Goal: Check status: Check status

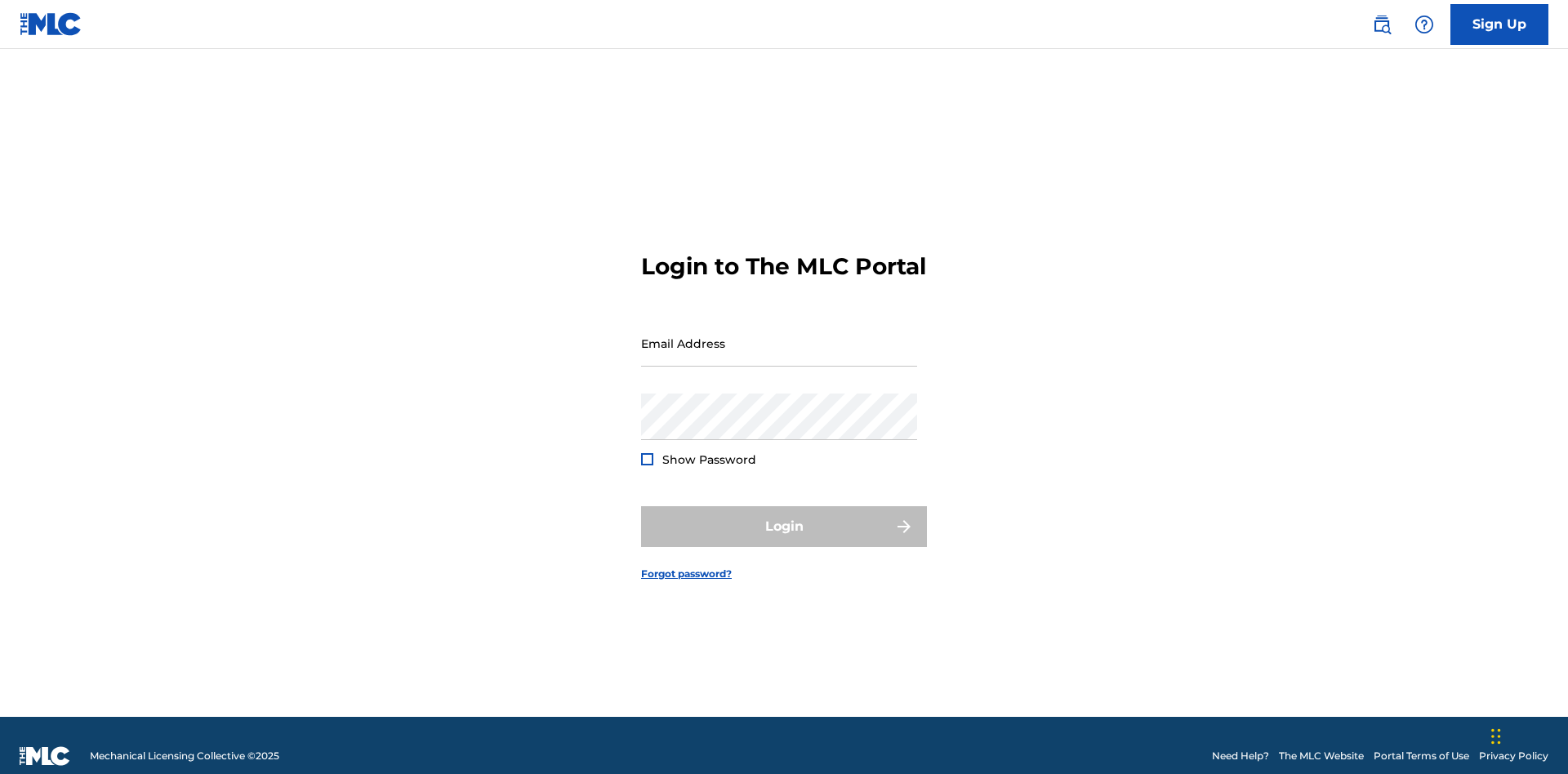
scroll to position [21, 0]
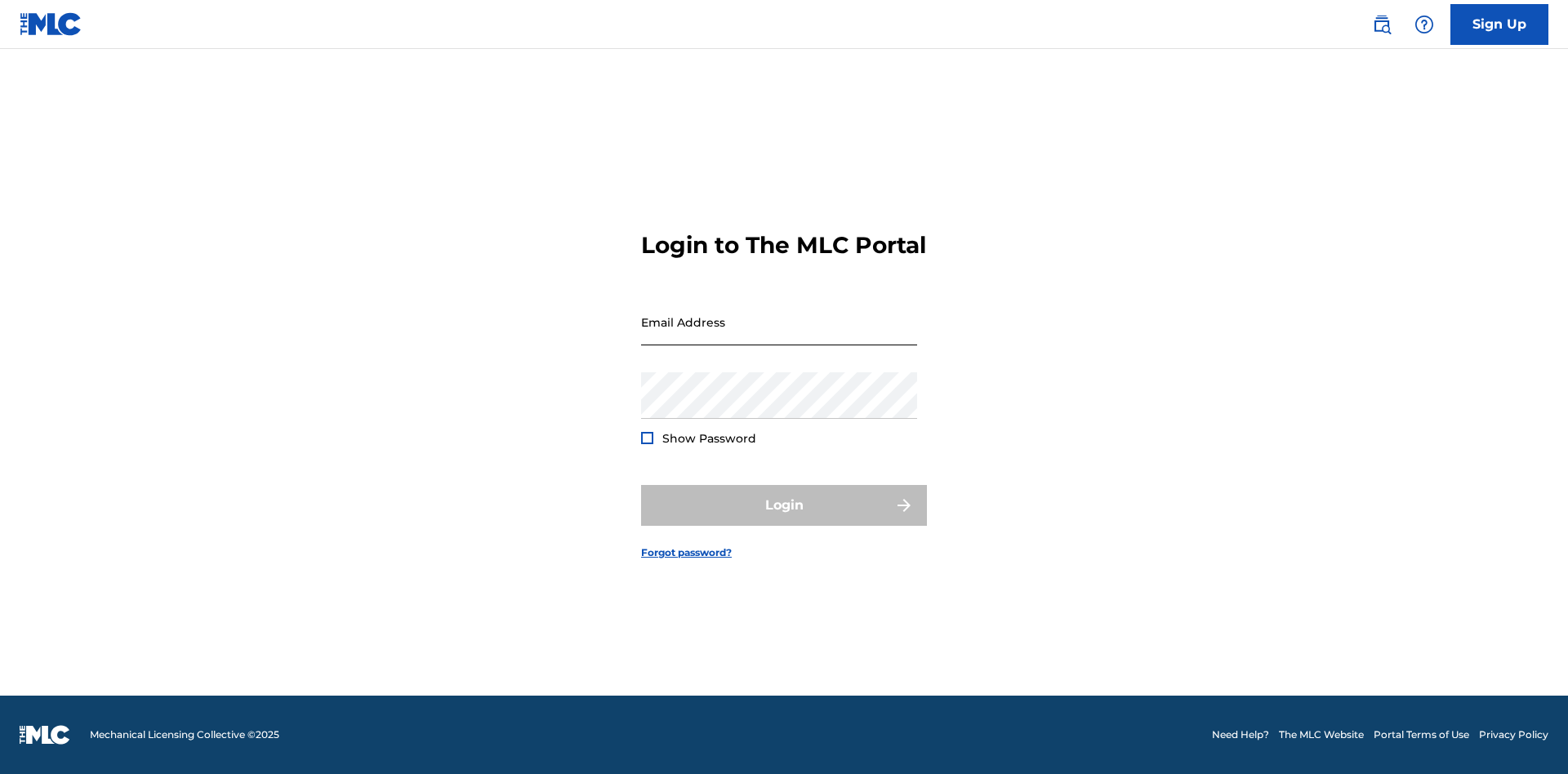
click at [779, 335] on input "Email Address" at bounding box center [779, 322] width 276 height 47
type input "[EMAIL_ADDRESS][DOMAIN_NAME]"
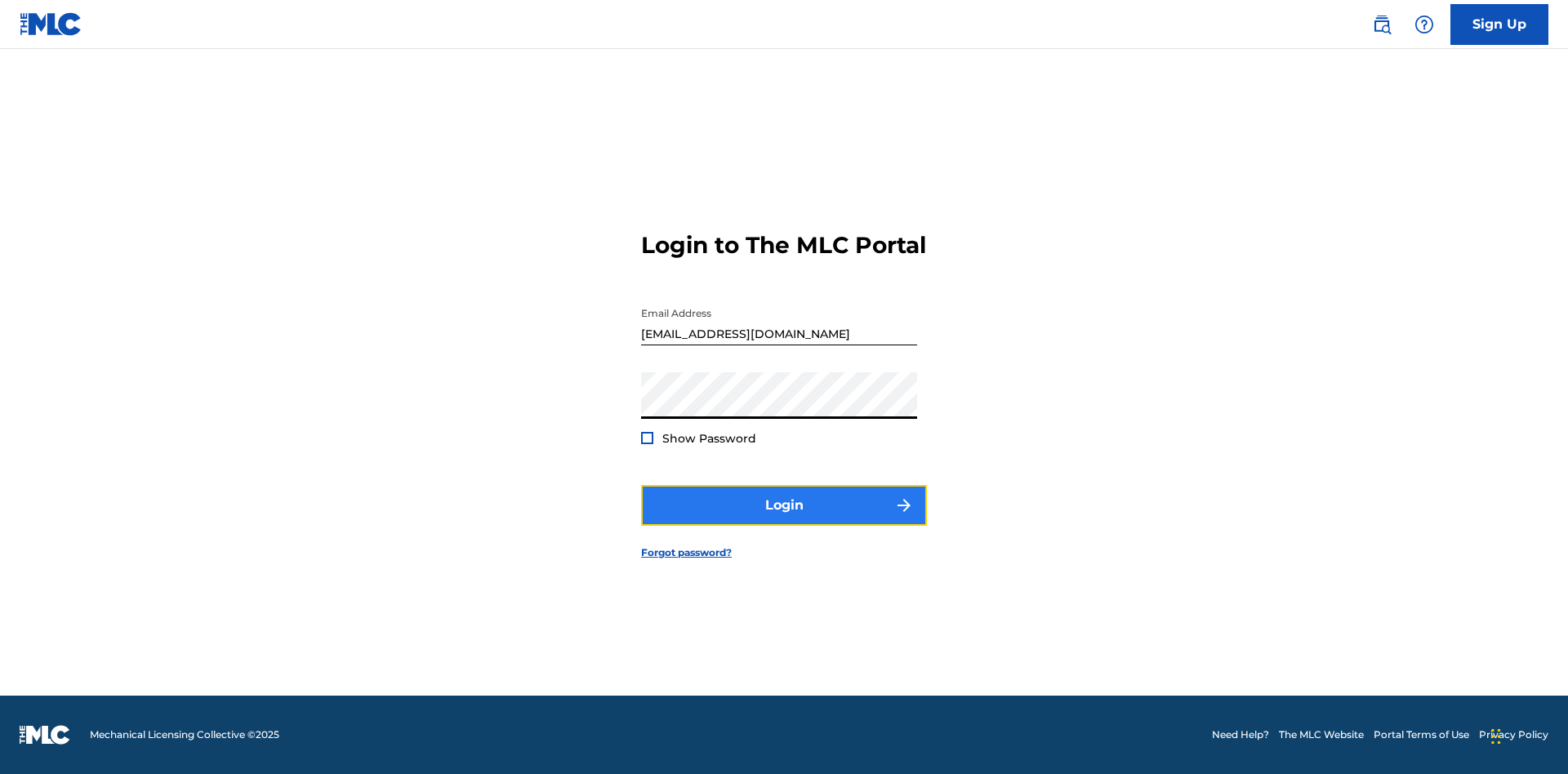
click at [784, 519] on button "Login" at bounding box center [784, 505] width 286 height 41
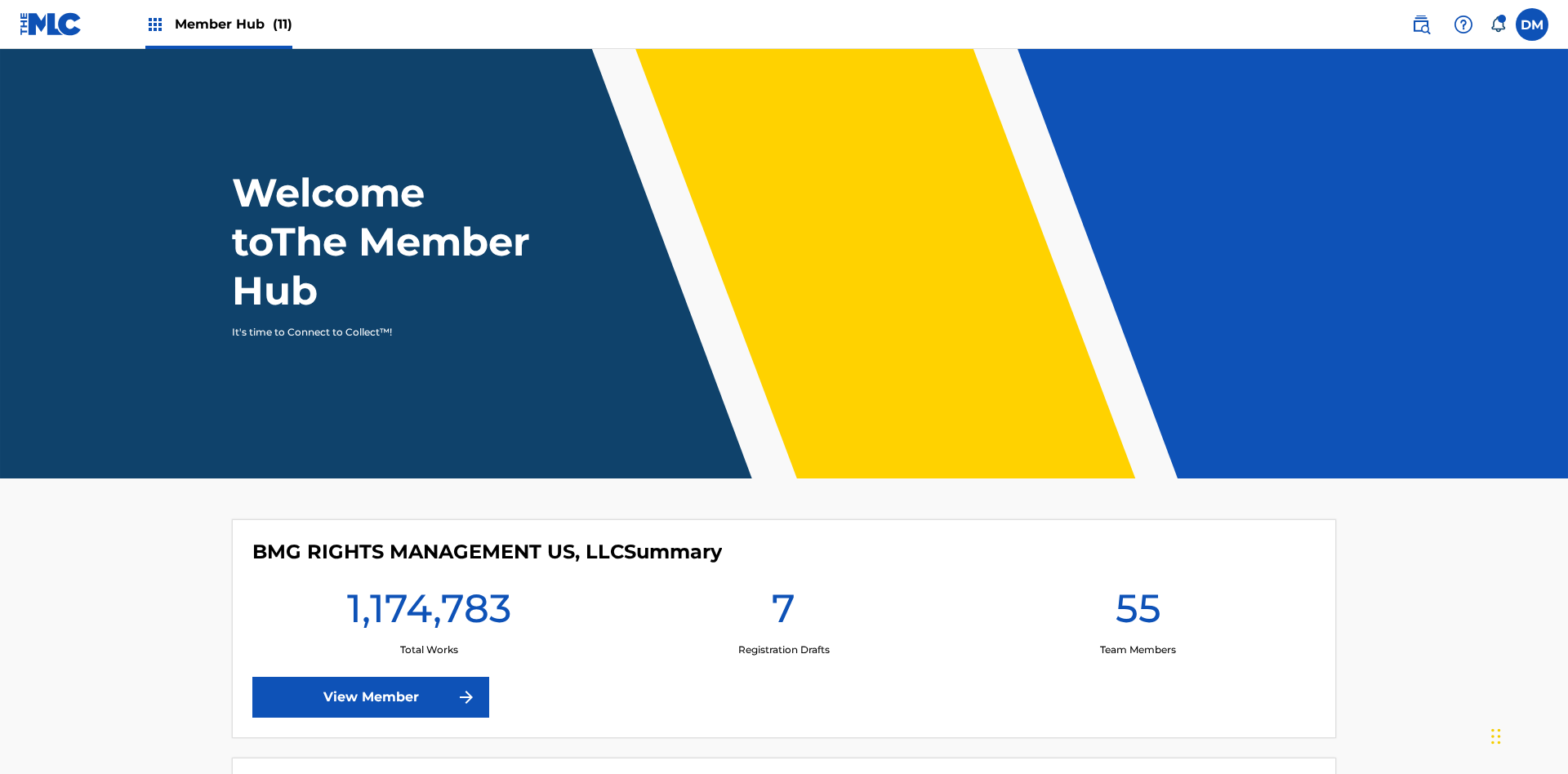
click at [218, 24] on span "Member Hub (11)" at bounding box center [233, 24] width 117 height 19
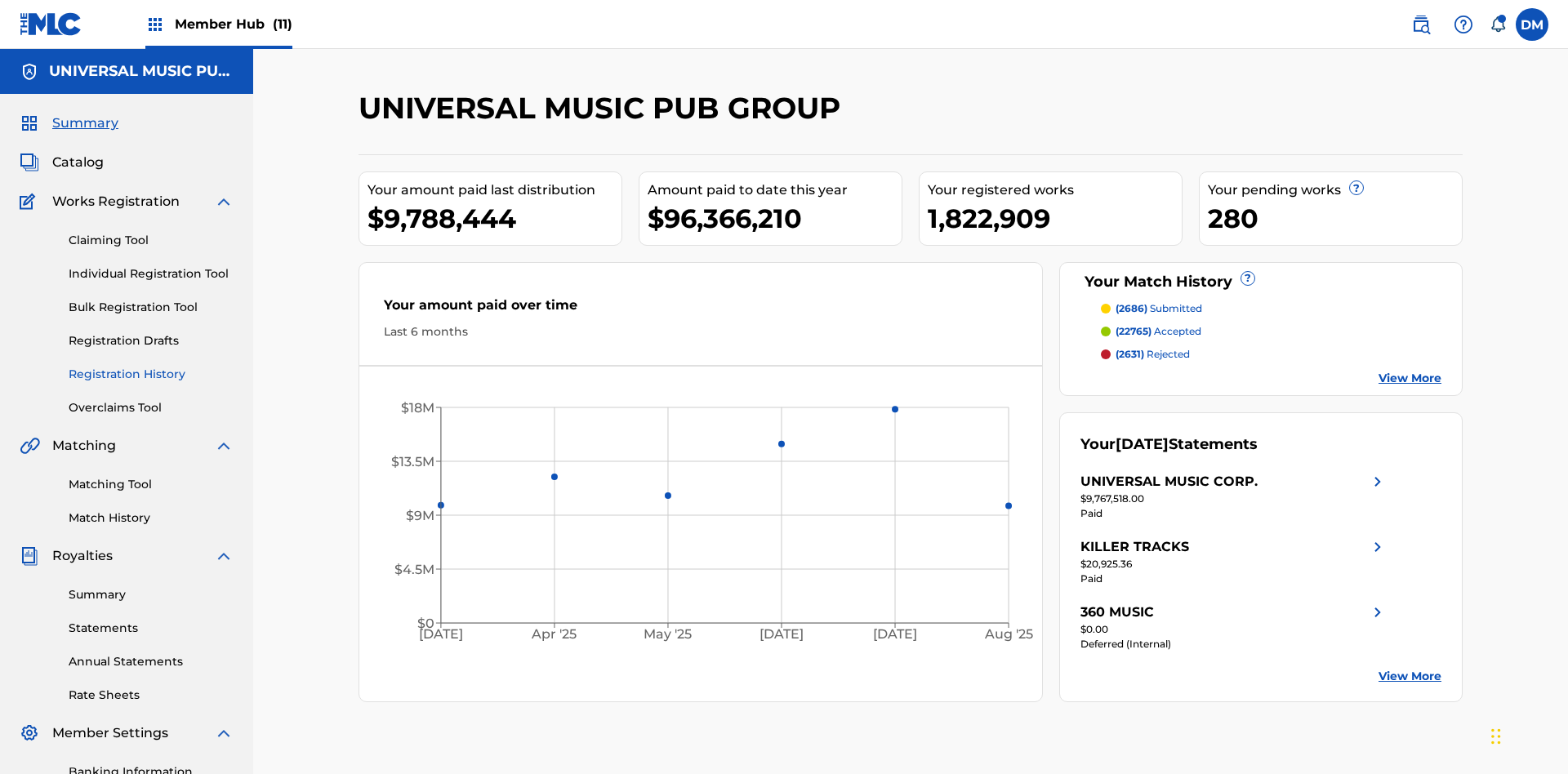
click at [151, 366] on link "Registration History" at bounding box center [150, 374] width 165 height 17
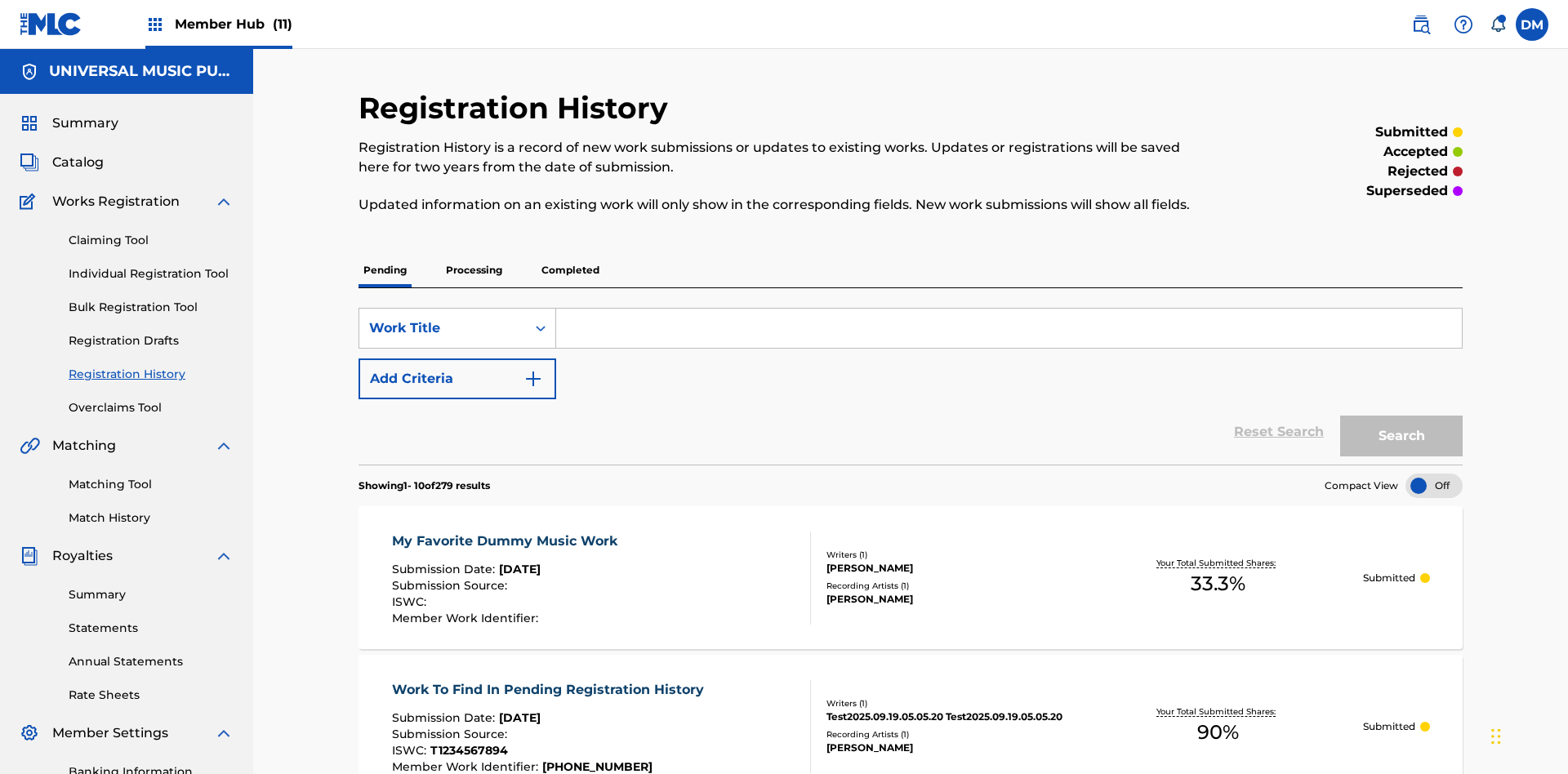
click at [473, 253] on p "Processing" at bounding box center [473, 270] width 66 height 34
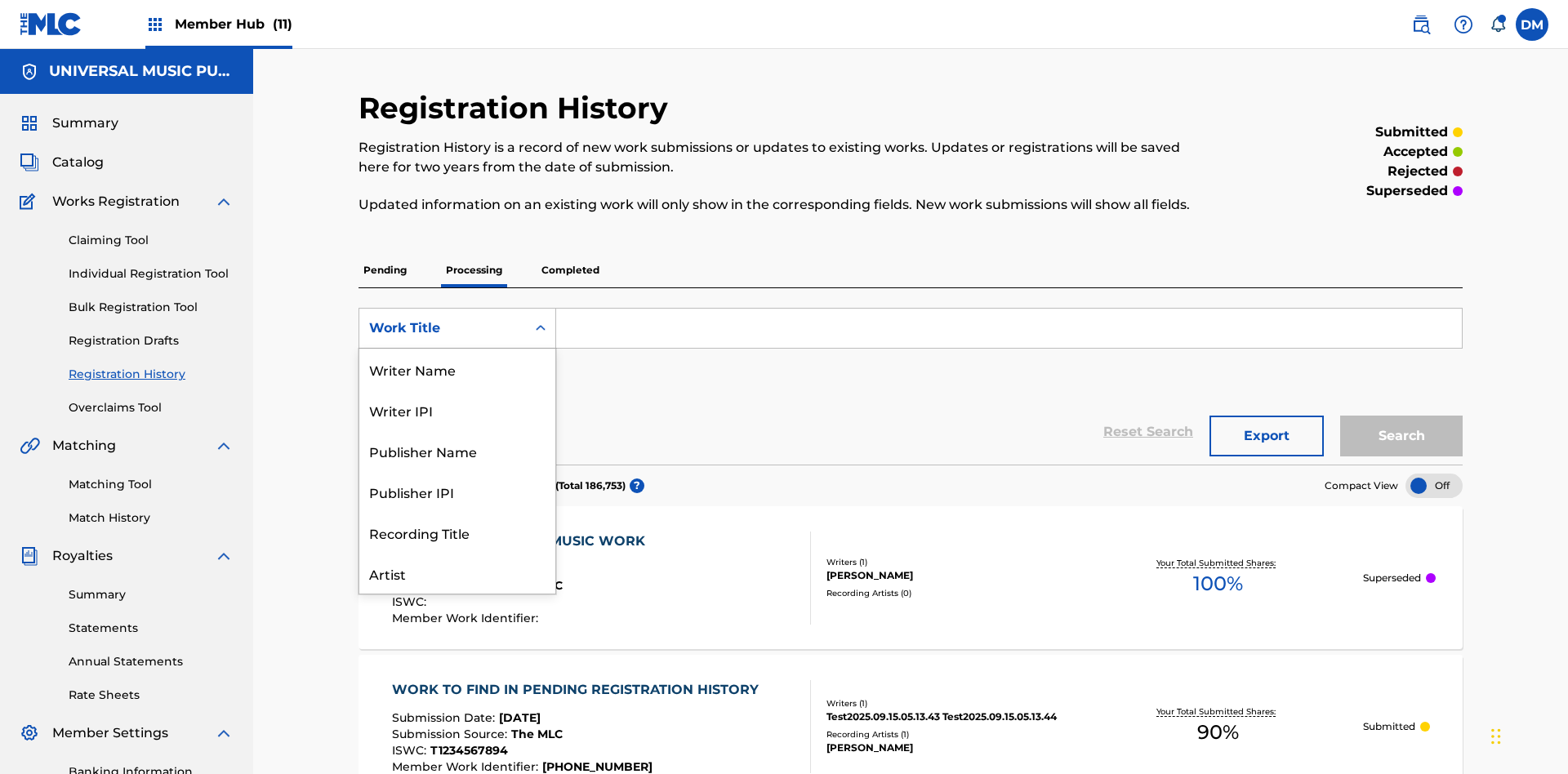
click at [457, 634] on div "Work Title" at bounding box center [457, 654] width 196 height 41
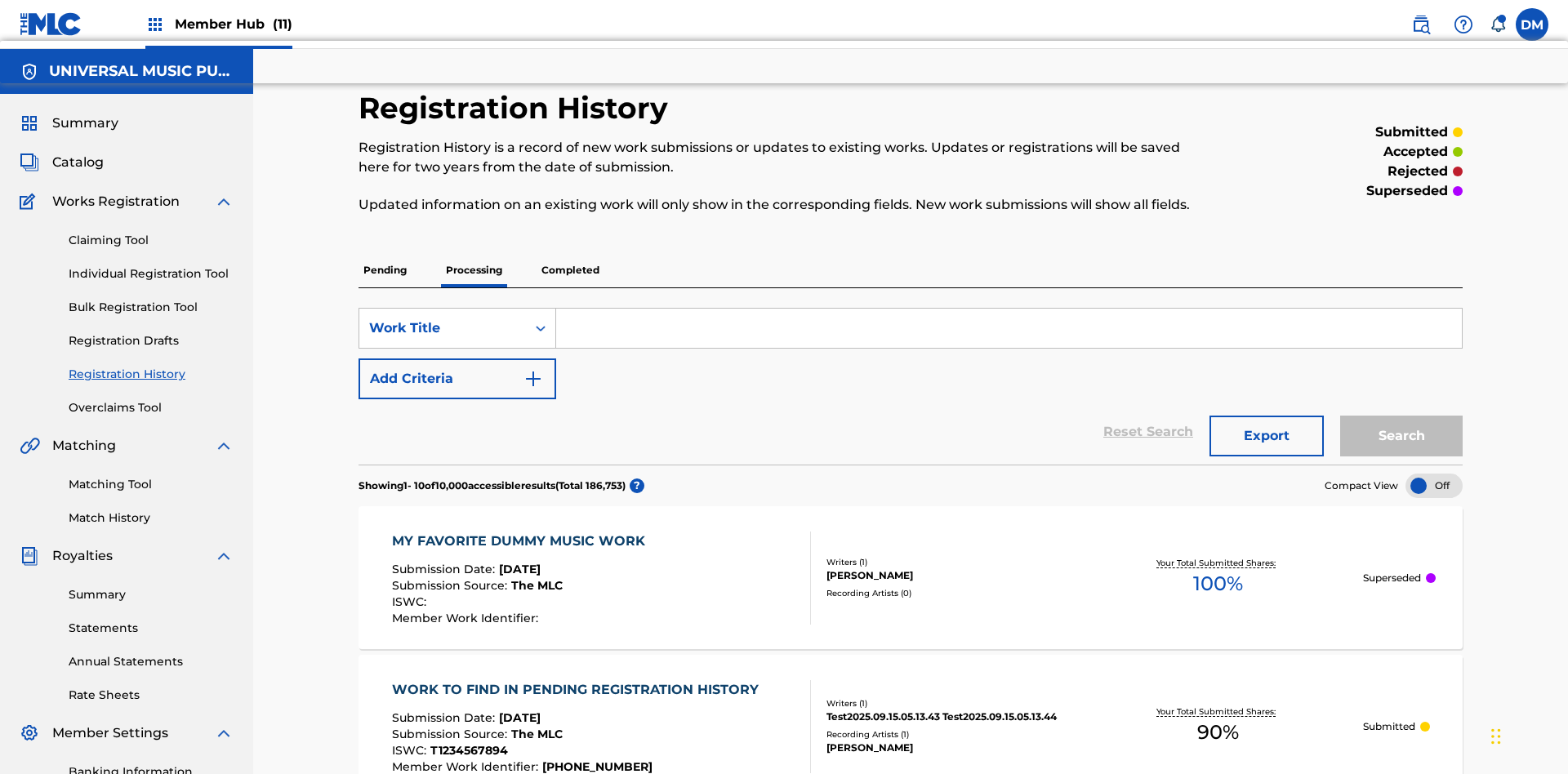
scroll to position [261, 0]
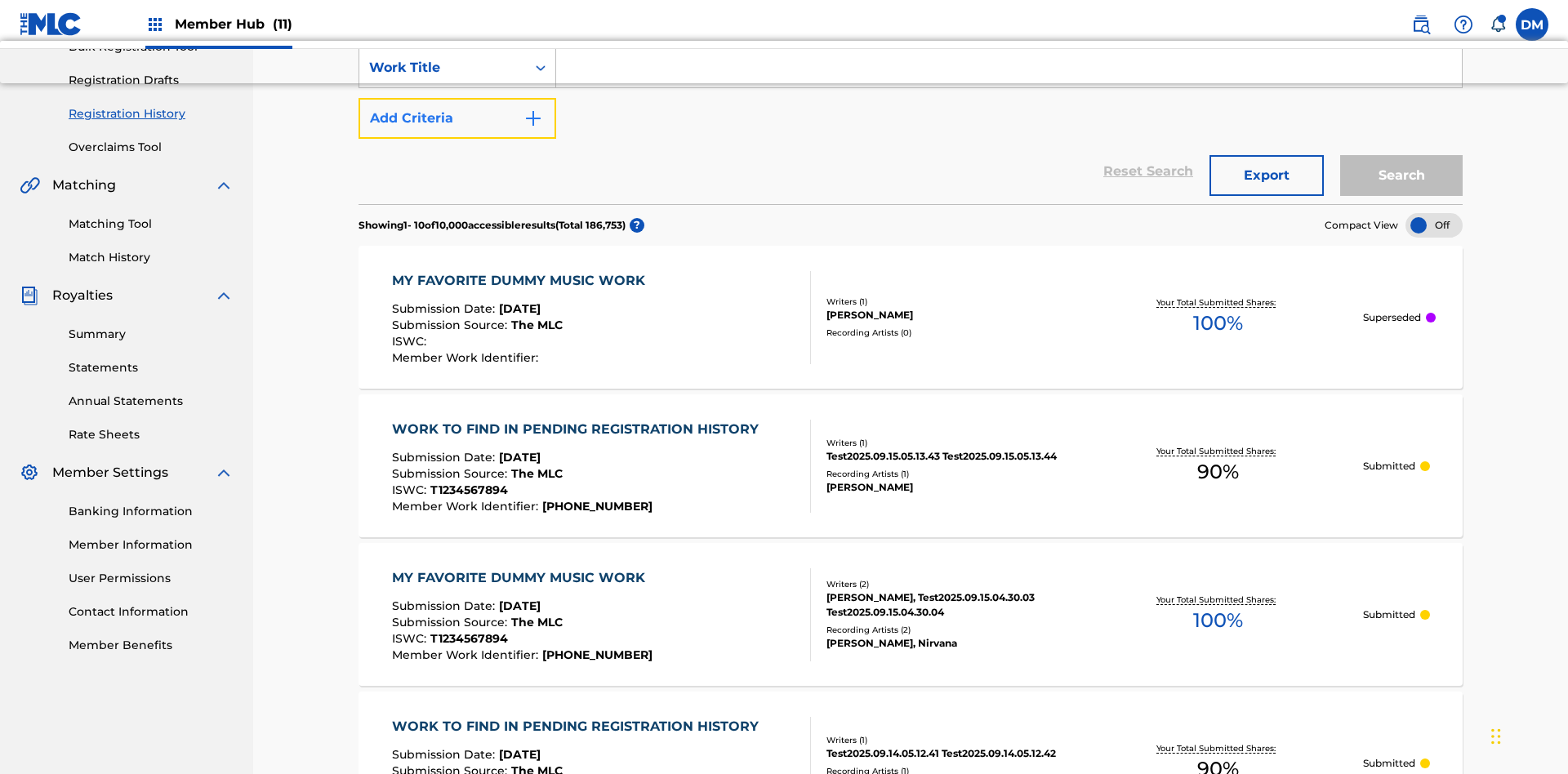
click at [457, 118] on button "Add Criteria" at bounding box center [457, 118] width 198 height 41
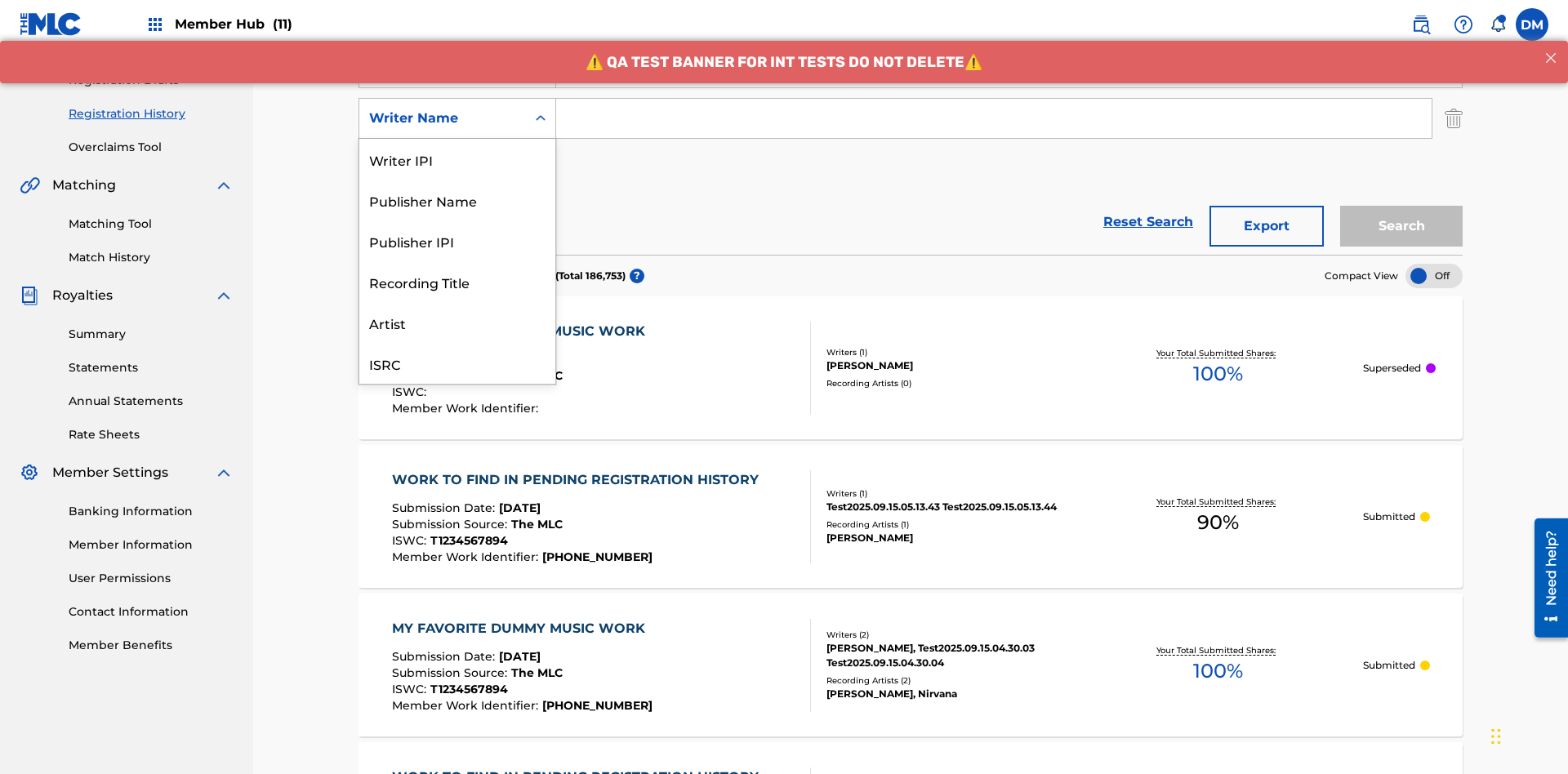
click at [457, 261] on div "Recording Title" at bounding box center [457, 281] width 196 height 41
click at [457, 149] on button "Add Criteria" at bounding box center [457, 169] width 198 height 41
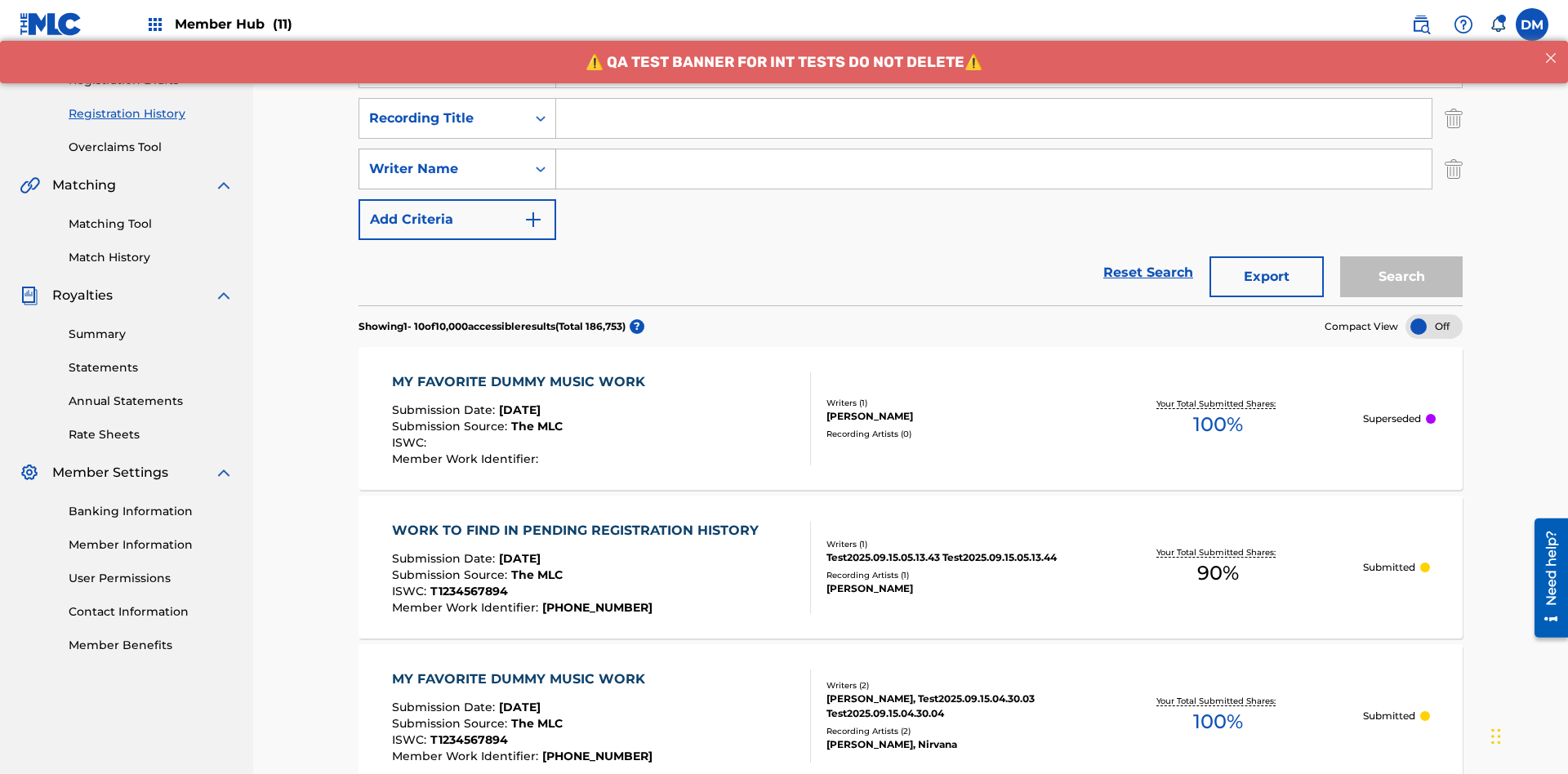
click at [443, 159] on div "Writer Name" at bounding box center [443, 169] width 147 height 20
click at [457, 199] on button "Add Criteria" at bounding box center [457, 219] width 198 height 41
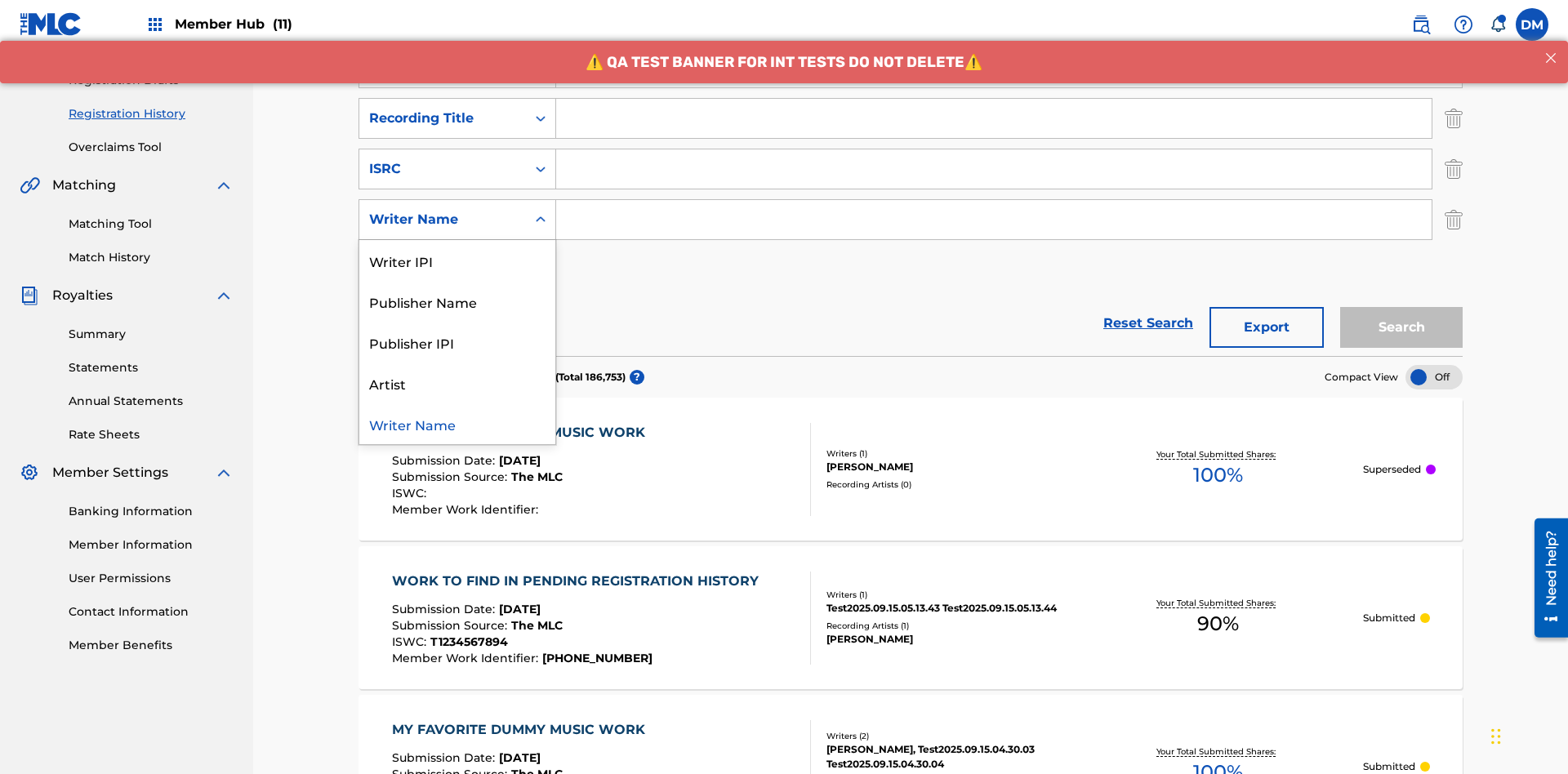
click at [457, 404] on div "Writer Name" at bounding box center [457, 424] width 196 height 41
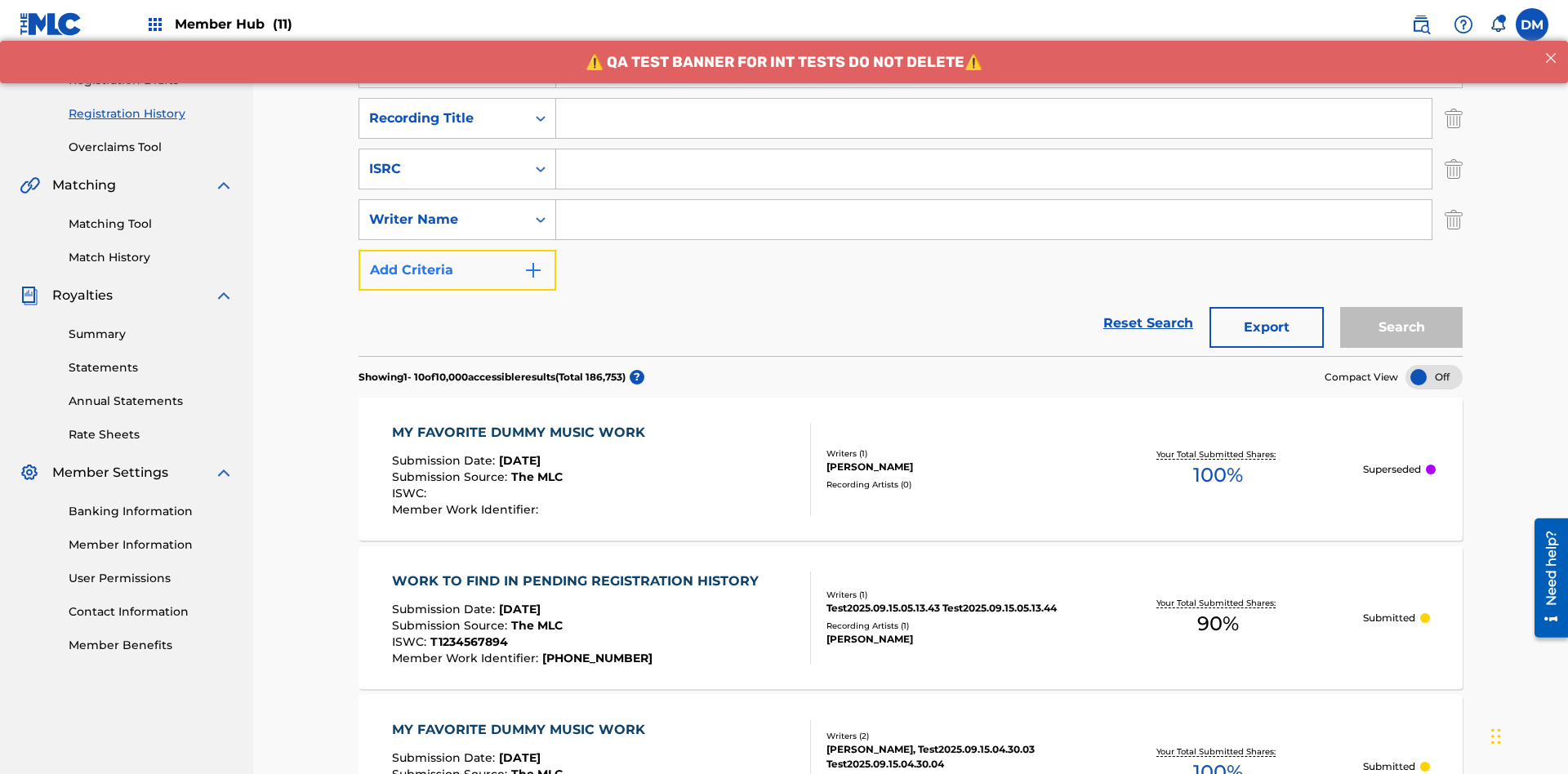
click at [457, 249] on button "Add Criteria" at bounding box center [457, 269] width 198 height 41
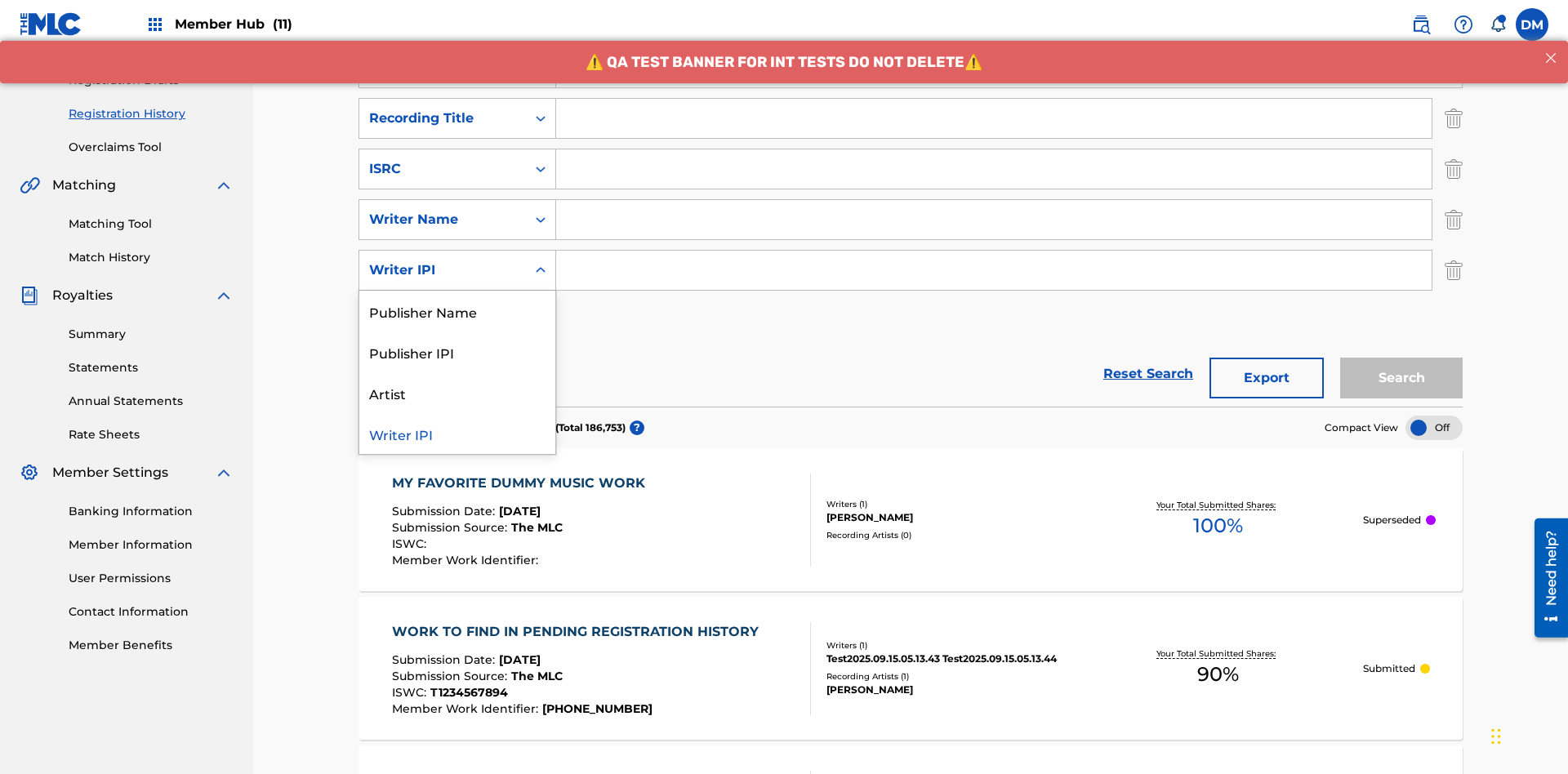
click at [457, 290] on div "Publisher Name" at bounding box center [457, 310] width 196 height 41
click at [457, 301] on button "Add Criteria" at bounding box center [457, 321] width 198 height 41
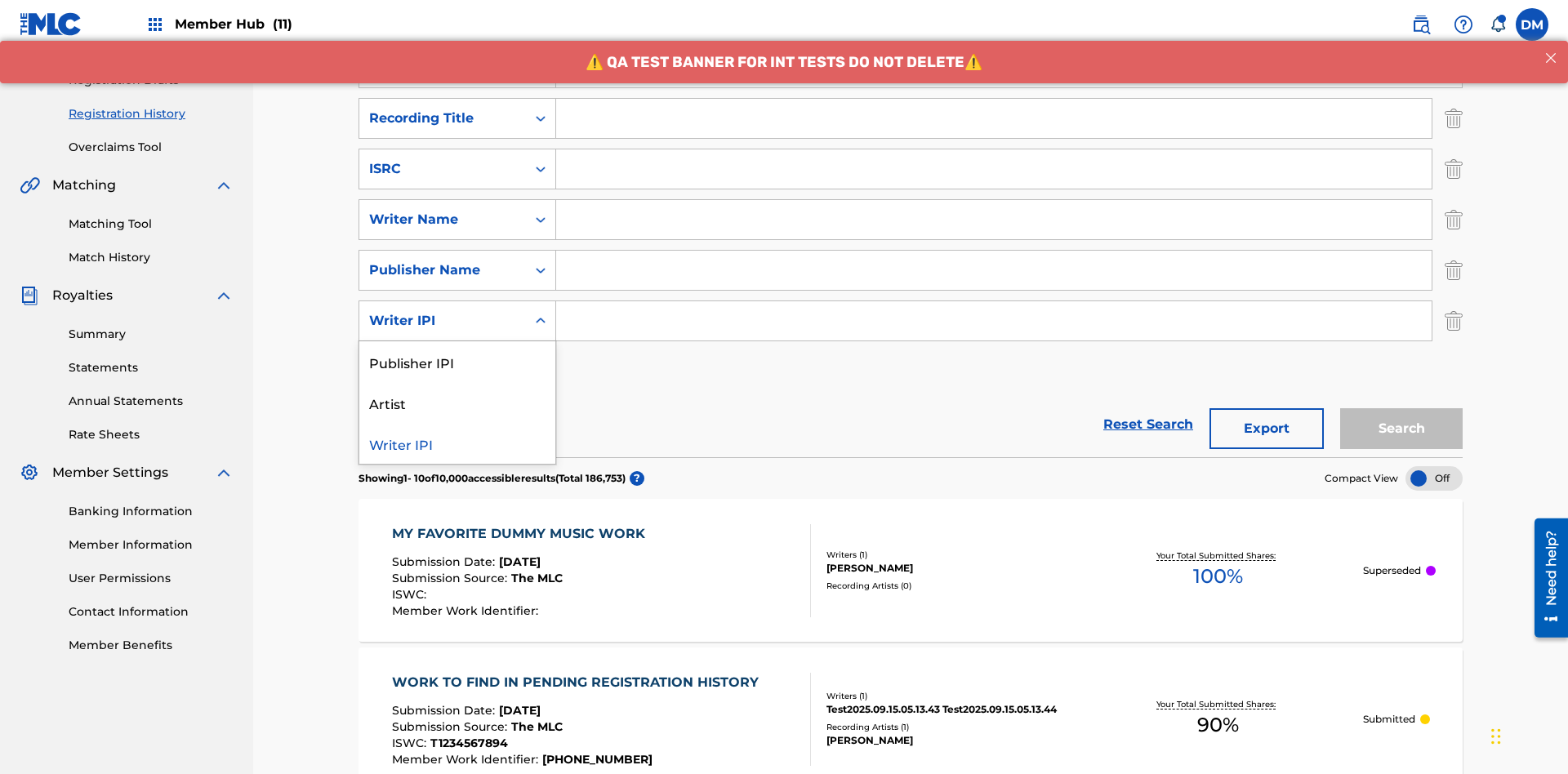
click at [457, 341] on div "Publisher IPI" at bounding box center [457, 361] width 196 height 41
click at [457, 351] on button "Add Criteria" at bounding box center [457, 371] width 198 height 41
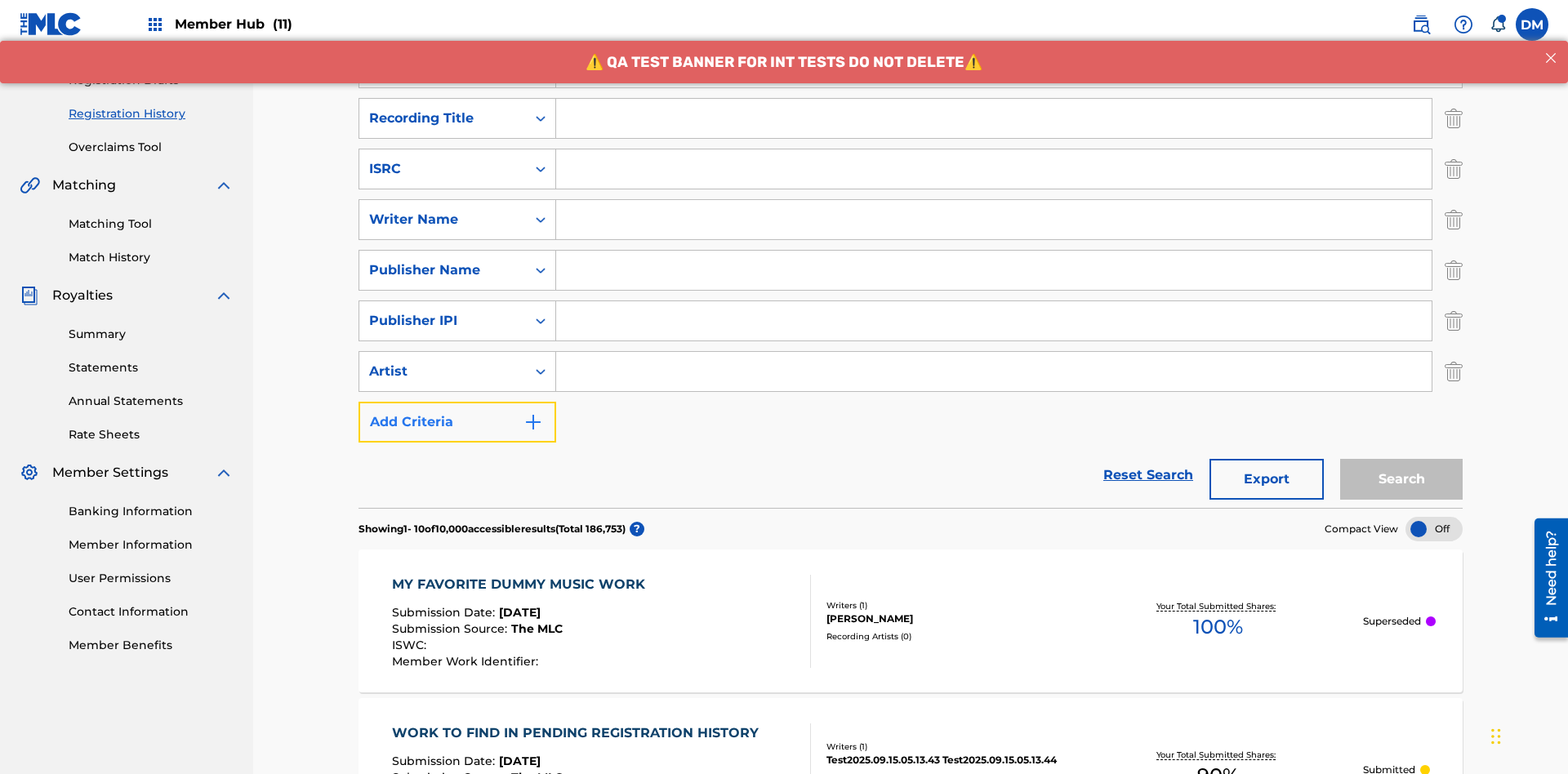
click at [457, 402] on button "Add Criteria" at bounding box center [457, 422] width 198 height 41
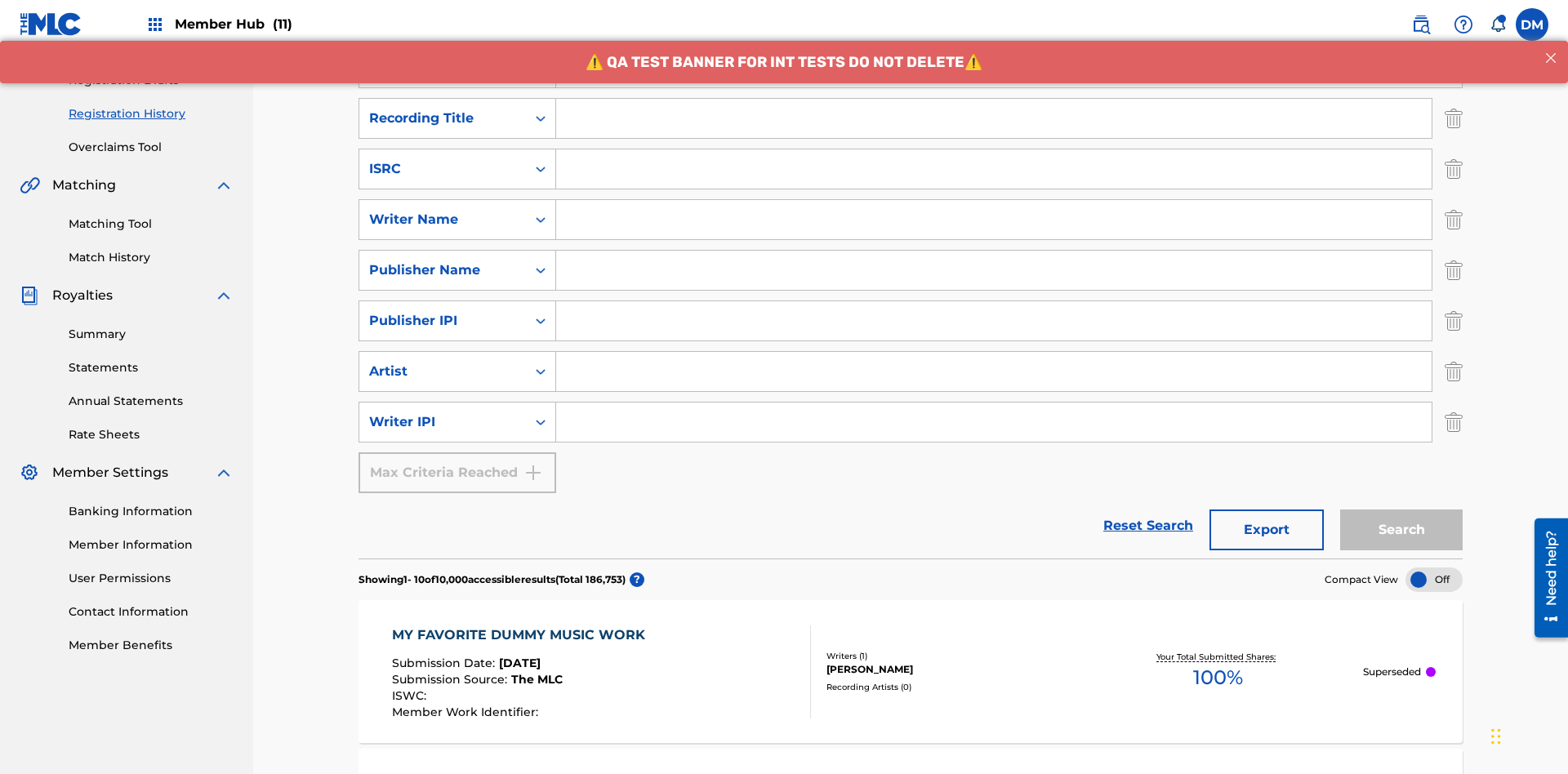
click at [994, 149] on input "Search Form" at bounding box center [993, 169] width 875 height 39
type input "AA3123123123"
click at [1008, 88] on input "Search Form" at bounding box center [1008, 68] width 905 height 39
type input "MY FAVORITE DUMMY MUSIC WORK"
click at [994, 200] on input "Search Form" at bounding box center [993, 219] width 875 height 39
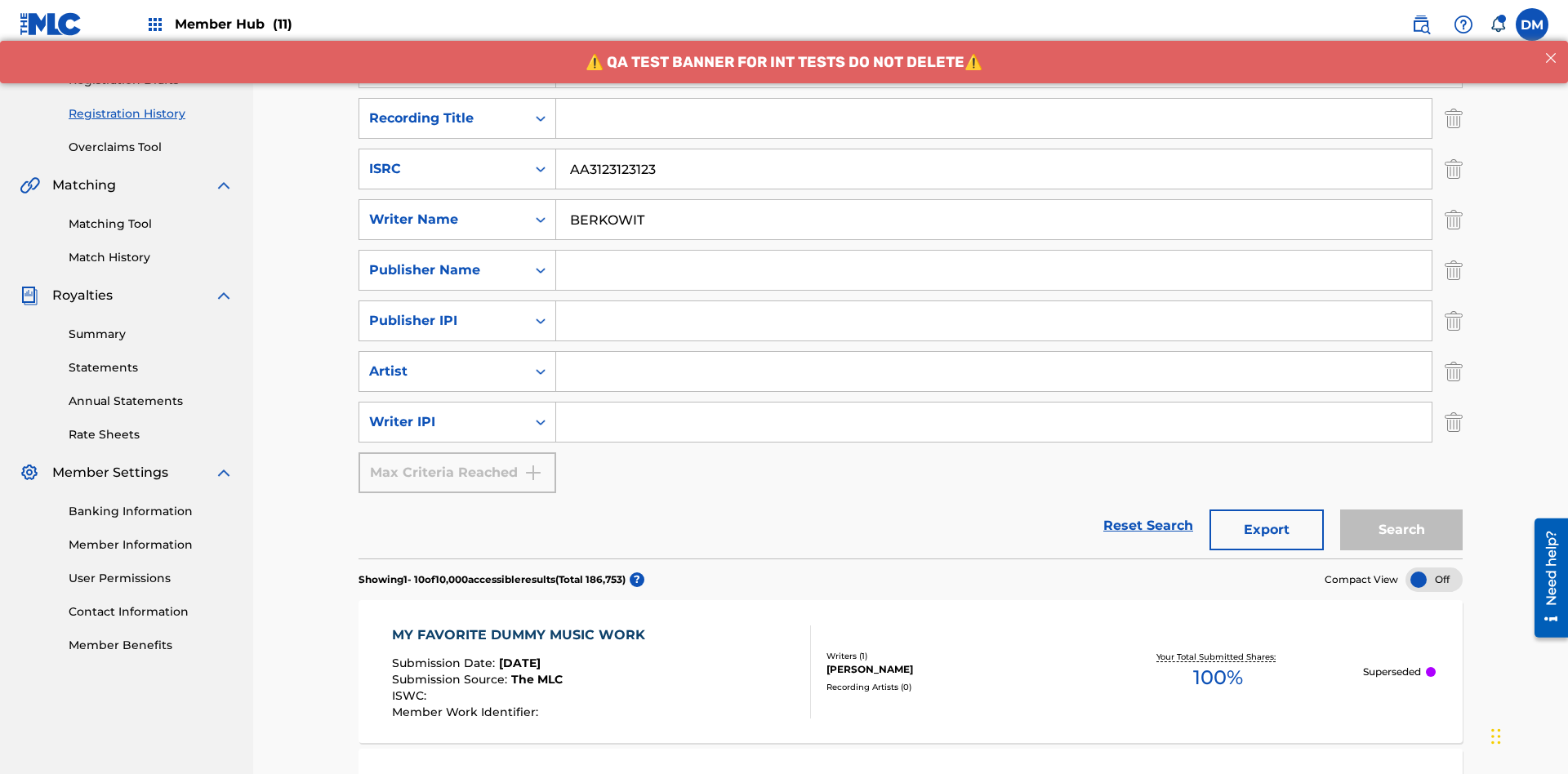
type input "[PERSON_NAME]"
click at [994, 403] on input "Search Form" at bounding box center [993, 422] width 875 height 39
click at [994, 250] on input "Search Form" at bounding box center [993, 269] width 875 height 39
click at [994, 301] on input "Search Form" at bounding box center [993, 320] width 875 height 39
click at [994, 117] on input "Search Form" at bounding box center [993, 118] width 875 height 39
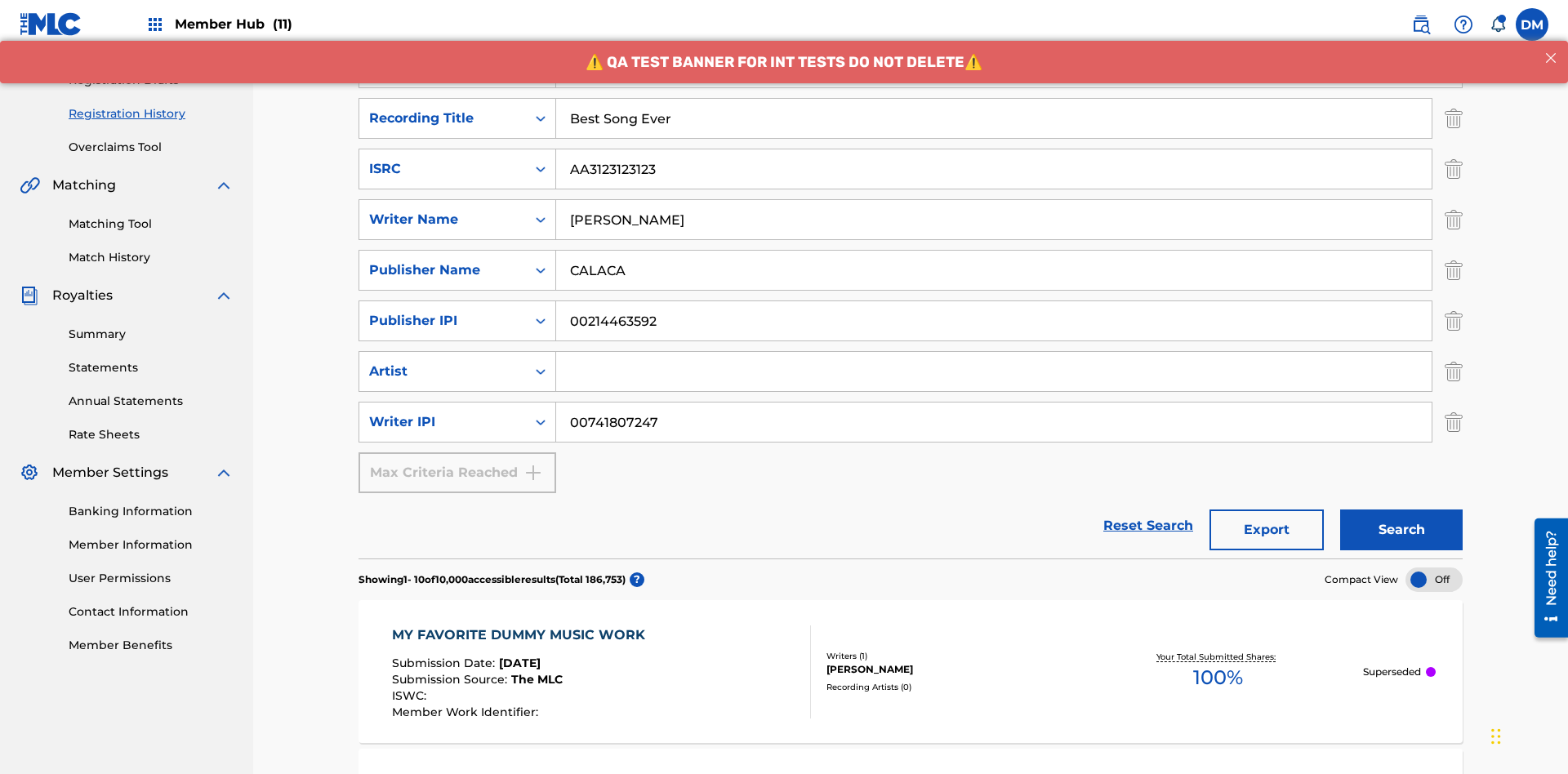
click at [994, 352] on input "Search Form" at bounding box center [993, 371] width 875 height 39
click at [1401, 509] on button "Search" at bounding box center [1400, 529] width 123 height 41
